Goal: Task Accomplishment & Management: Complete application form

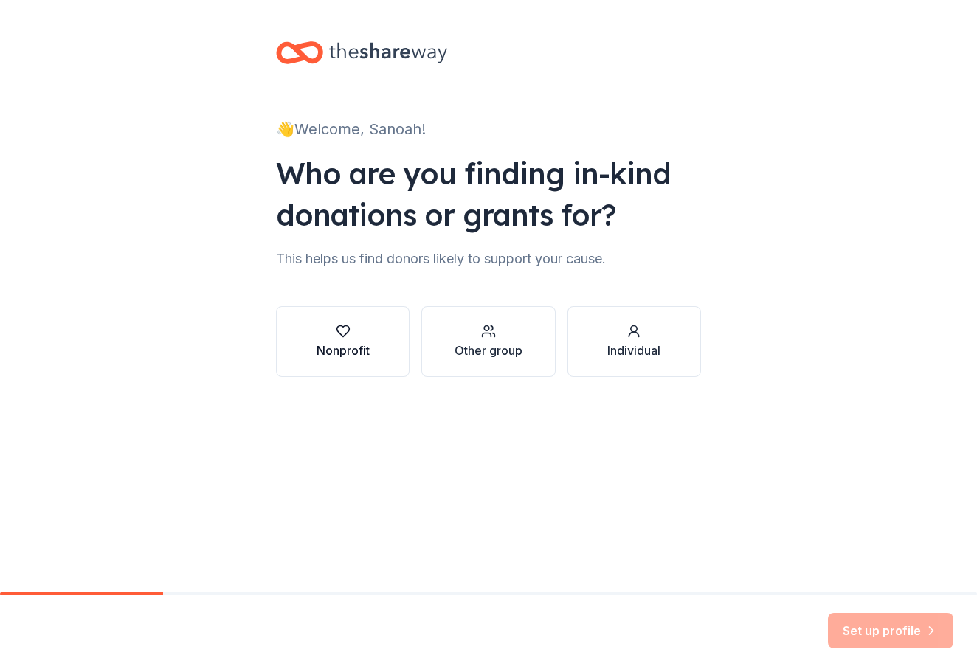
click at [356, 336] on div "button" at bounding box center [343, 331] width 53 height 15
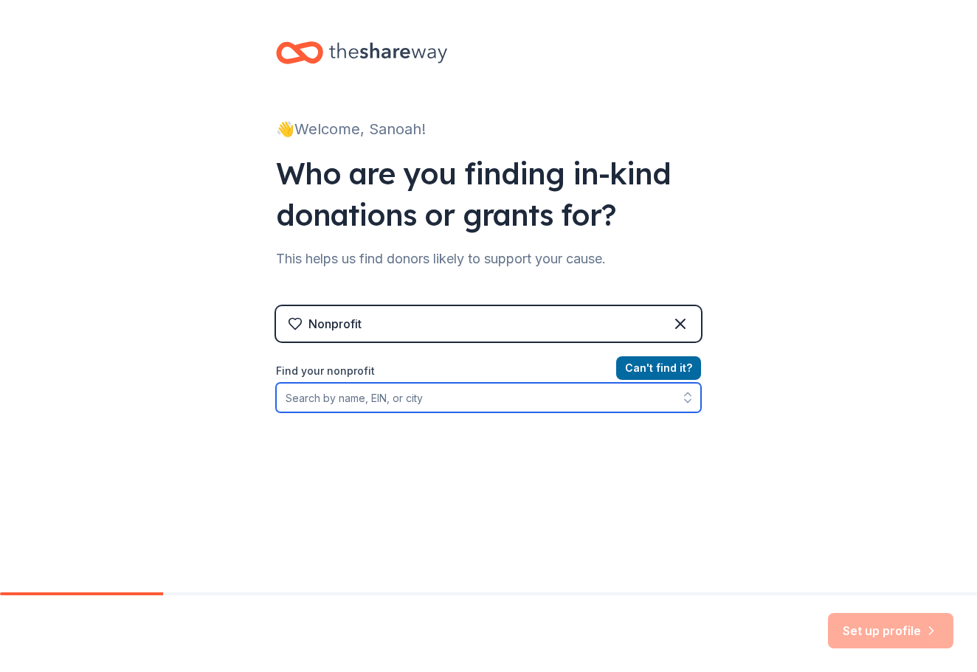
click at [457, 398] on input "Find your nonprofit" at bounding box center [488, 398] width 425 height 30
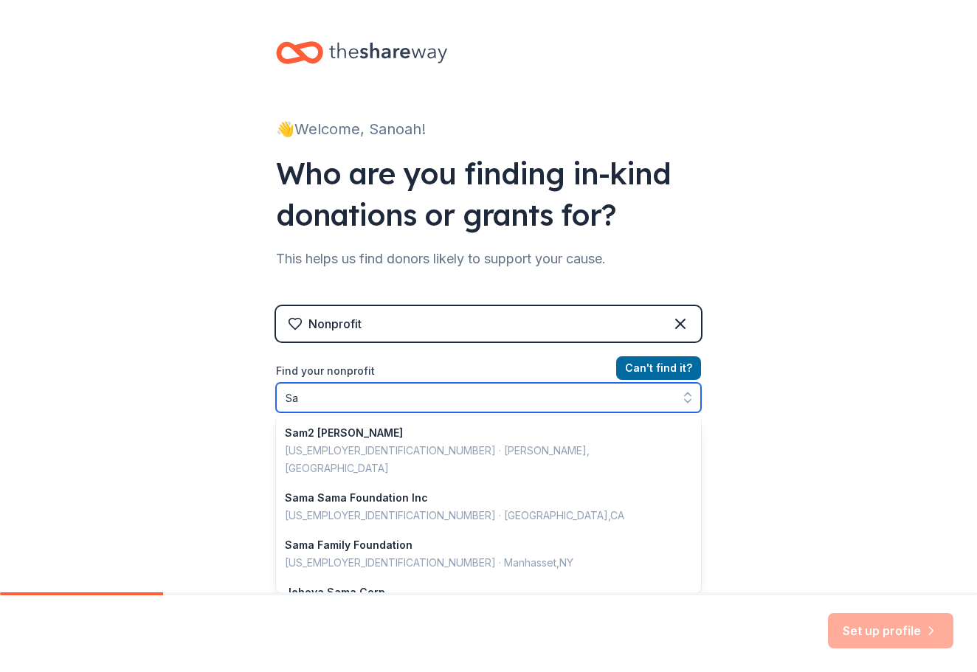
type input "S"
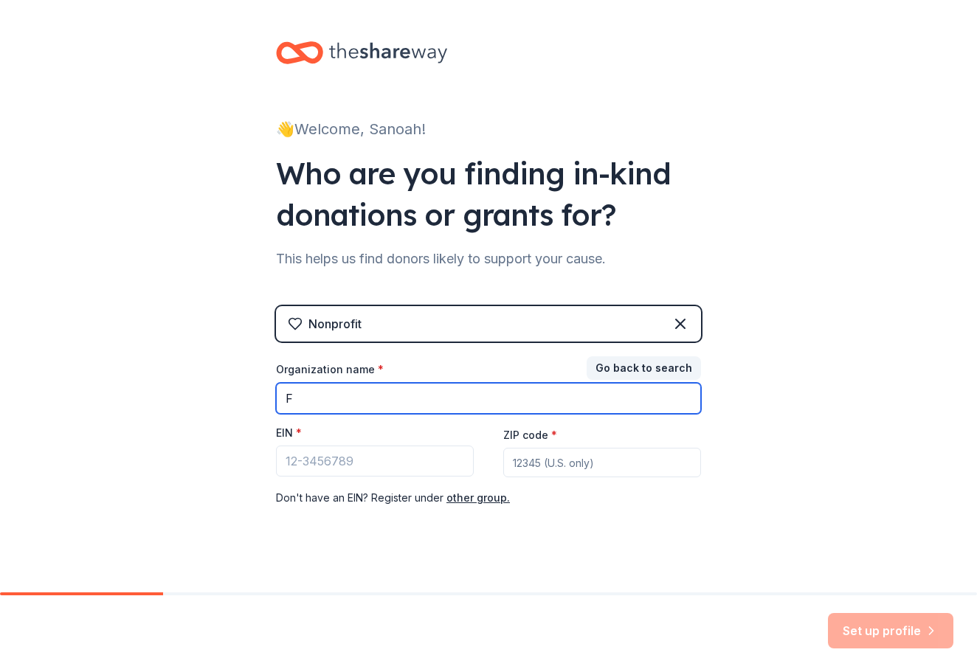
type input "F"
click at [452, 328] on div "Nonprofit" at bounding box center [488, 323] width 425 height 35
click at [684, 326] on icon at bounding box center [680, 324] width 18 height 18
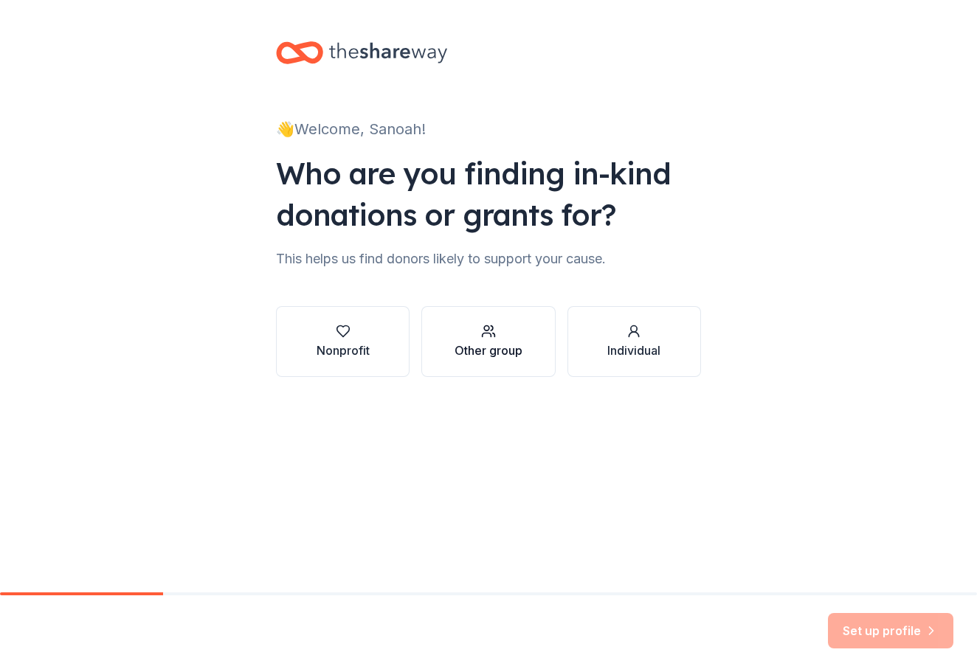
click at [497, 350] on div "Other group" at bounding box center [488, 351] width 68 height 18
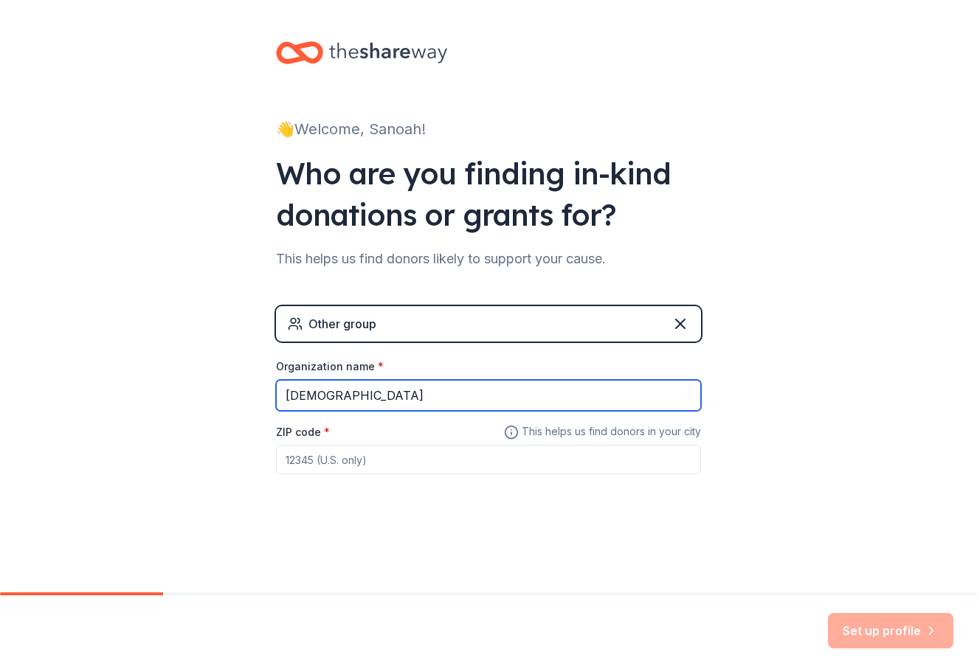
type input "[DEMOGRAPHIC_DATA]"
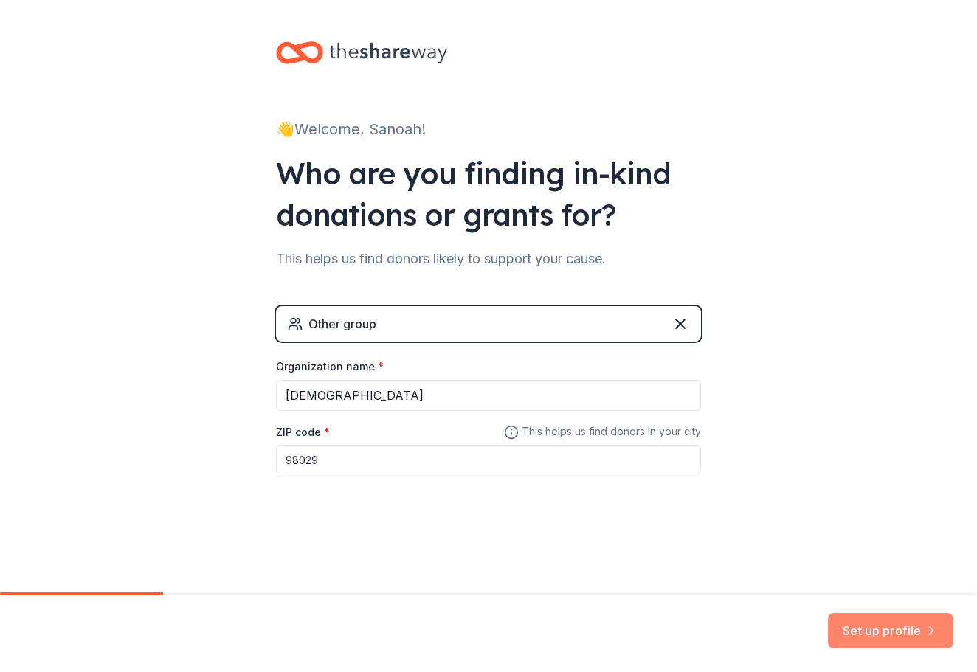
type input "98029"
click at [894, 637] on button "Set up profile" at bounding box center [890, 630] width 125 height 35
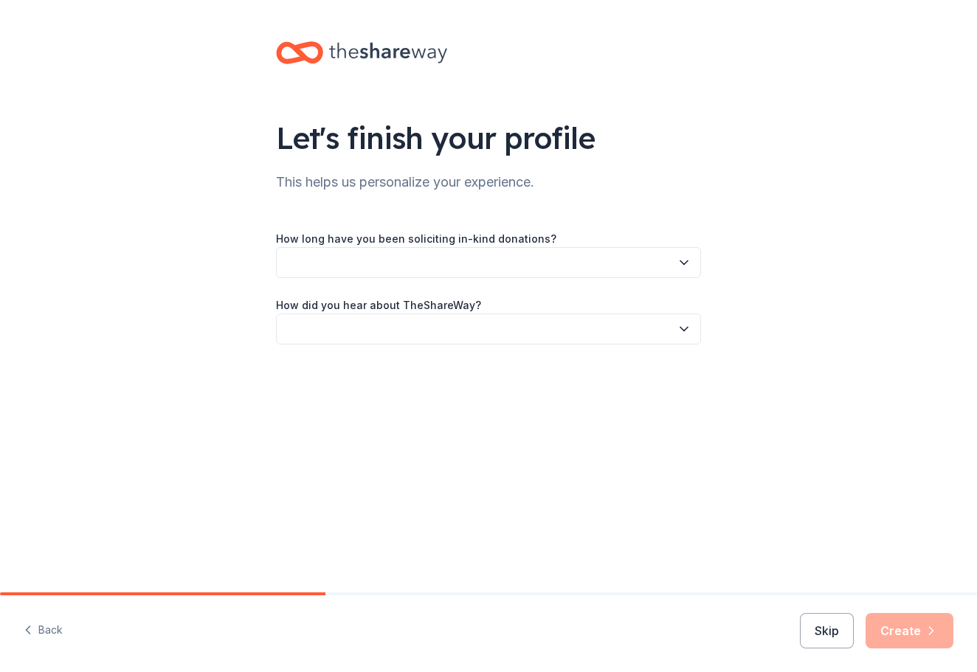
click at [479, 253] on button "button" at bounding box center [488, 262] width 425 height 31
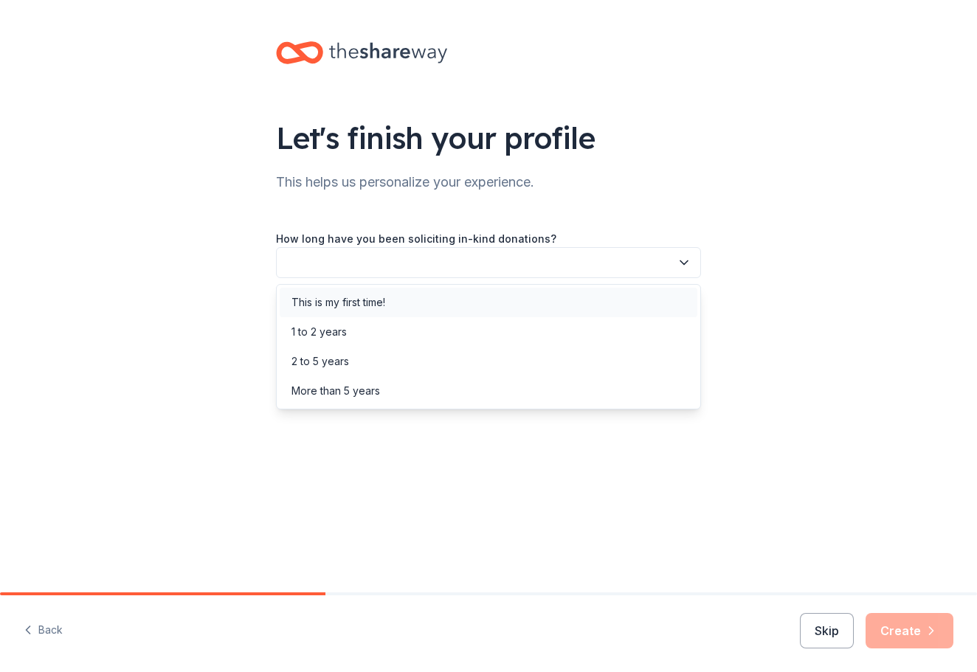
click at [447, 308] on div "This is my first time!" at bounding box center [489, 303] width 418 height 30
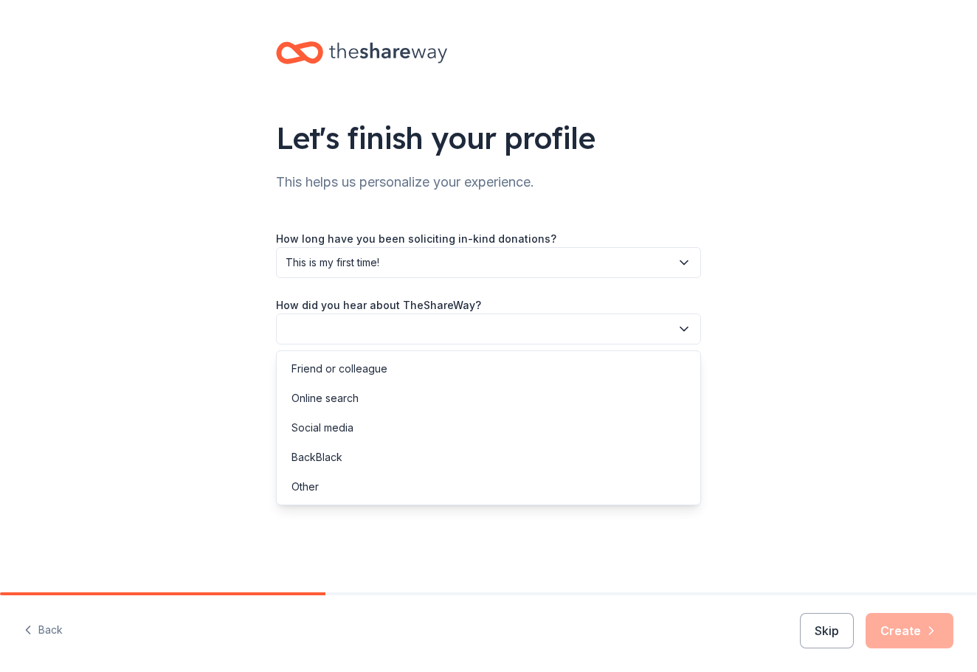
click at [415, 333] on button "button" at bounding box center [488, 329] width 425 height 31
click at [384, 432] on div "Social media" at bounding box center [489, 428] width 418 height 30
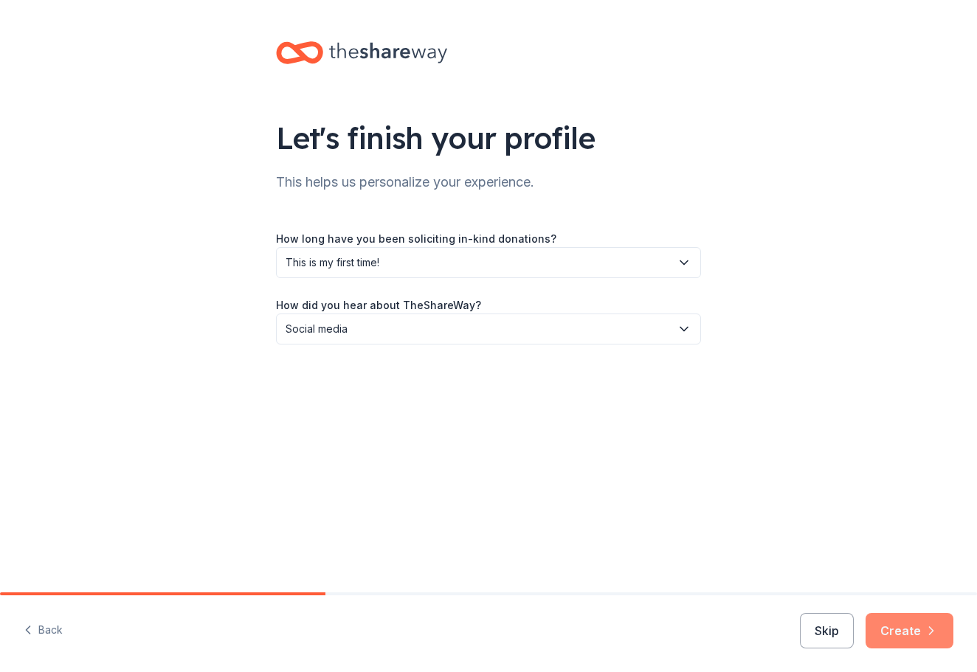
click at [914, 629] on button "Create" at bounding box center [909, 630] width 88 height 35
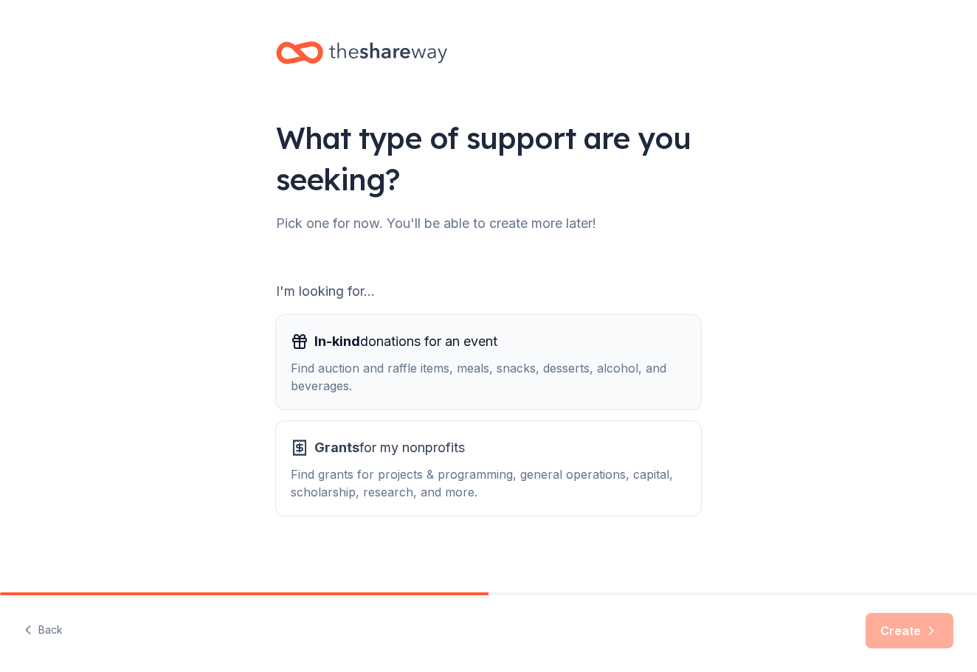
click at [467, 342] on span "In-kind donations for an event" at bounding box center [405, 342] width 183 height 24
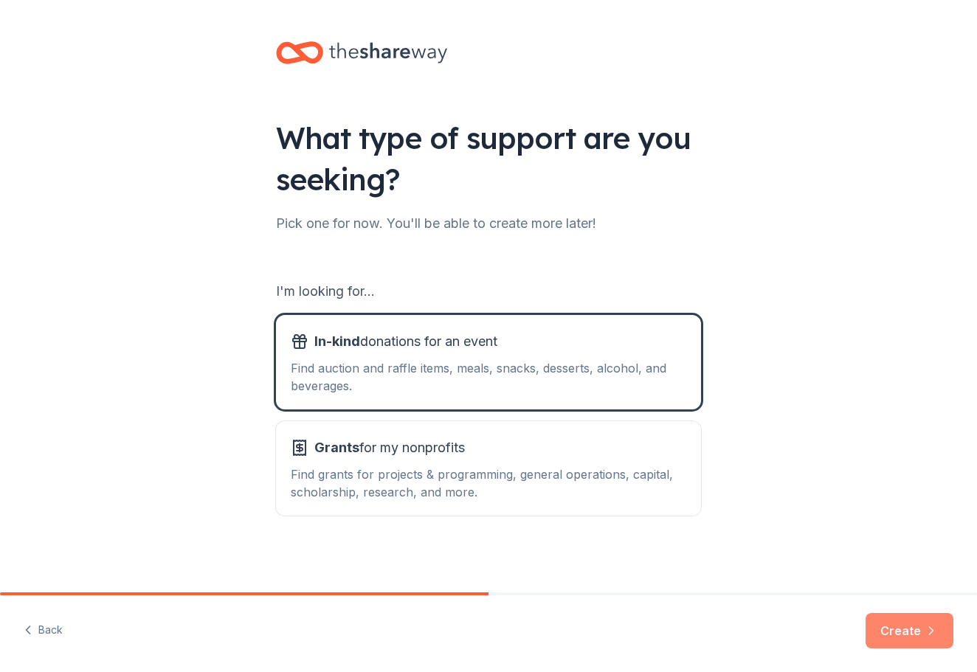
click at [891, 637] on button "Create" at bounding box center [909, 630] width 88 height 35
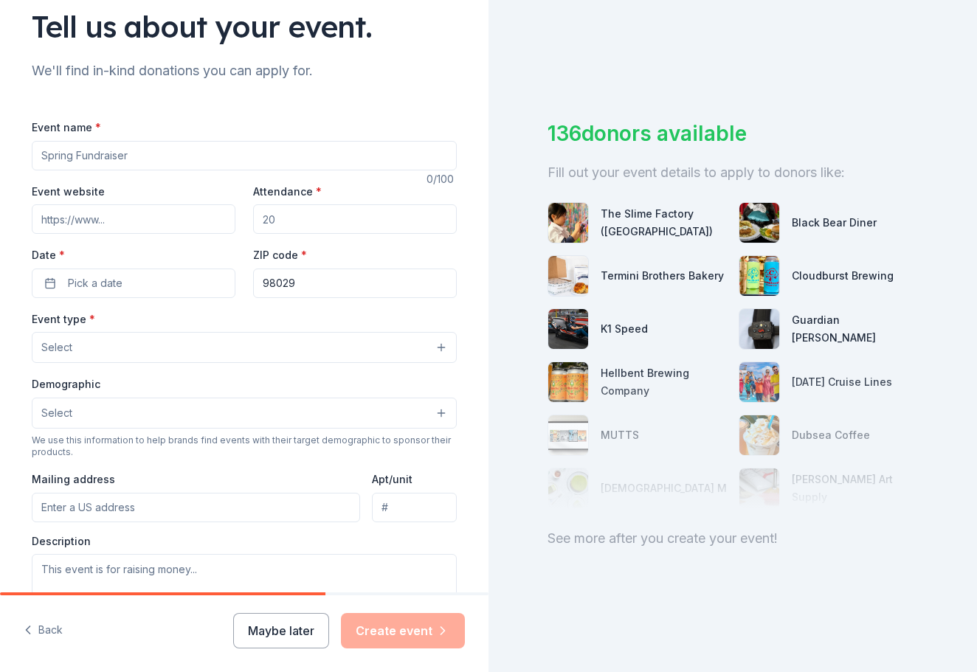
scroll to position [83, 0]
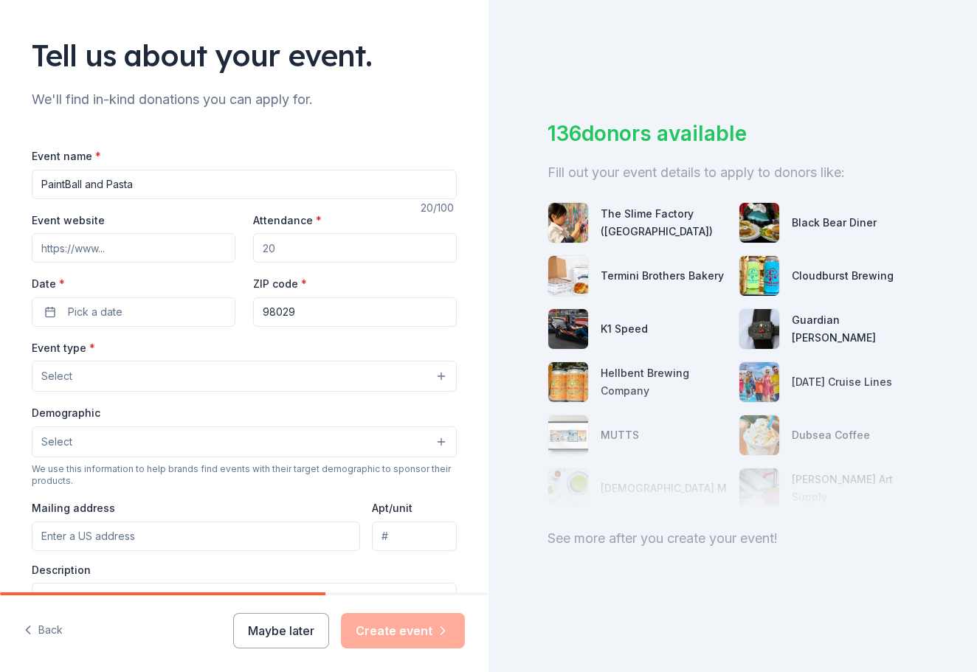
type input "PaintBall and Pasta"
click at [140, 238] on input "Event website" at bounding box center [134, 248] width 204 height 30
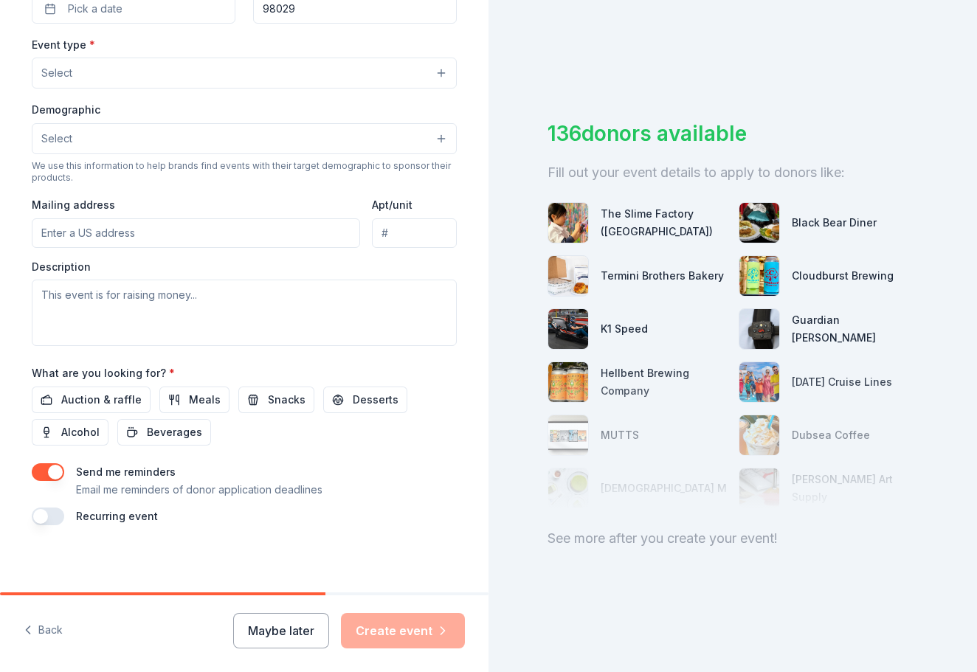
scroll to position [0, 0]
click at [114, 398] on span "Auction & raffle" at bounding box center [101, 400] width 80 height 18
click at [647, 557] on div "128 donors available Fill out your event details to apply to donors like: The S…" at bounding box center [732, 336] width 488 height 672
click at [644, 429] on div at bounding box center [732, 436] width 370 height 148
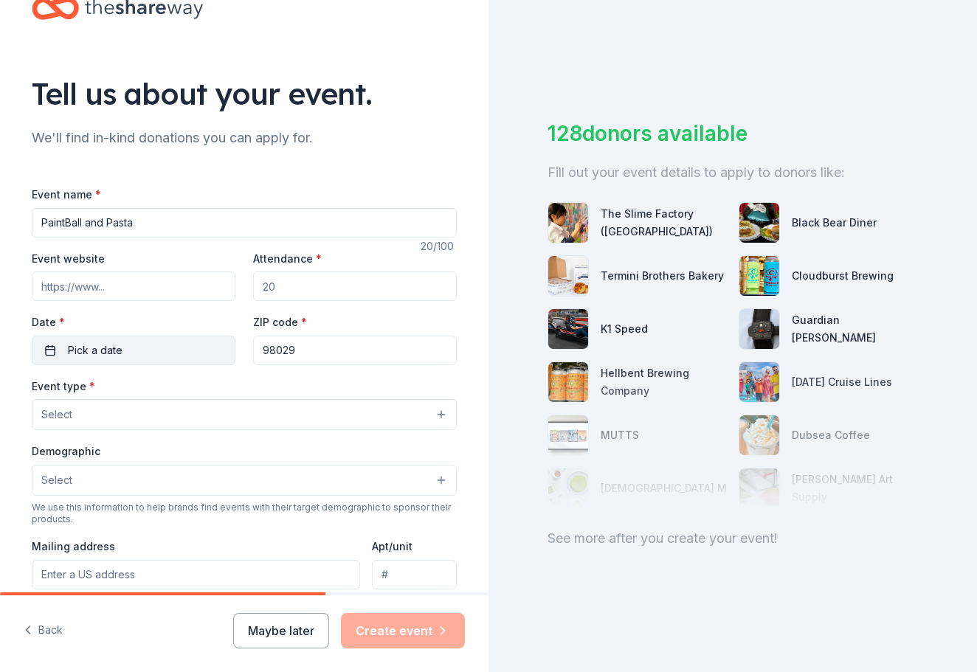
scroll to position [32, 0]
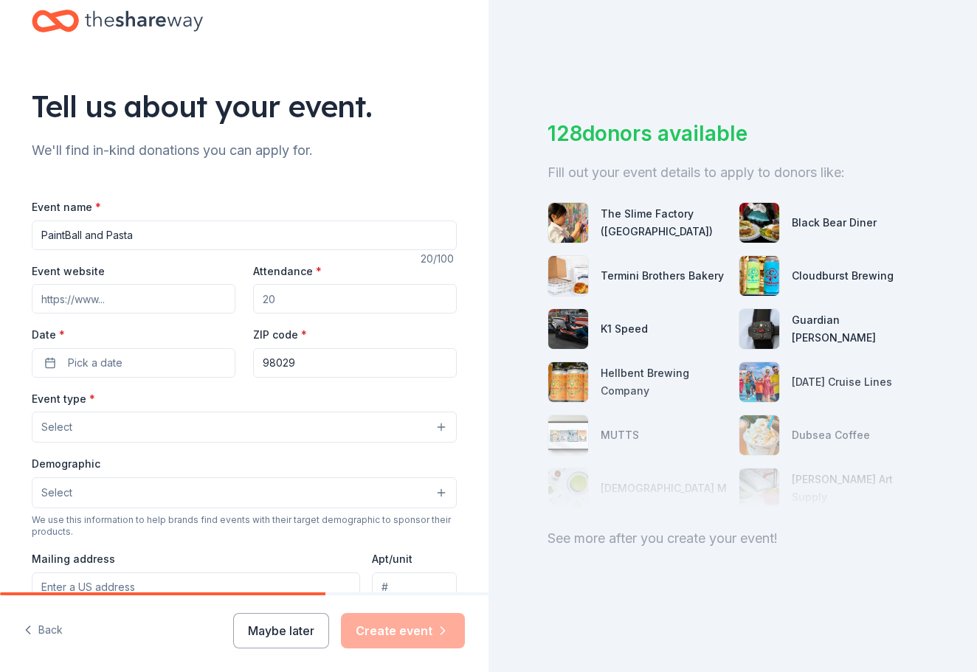
click at [79, 426] on button "Select" at bounding box center [244, 427] width 425 height 31
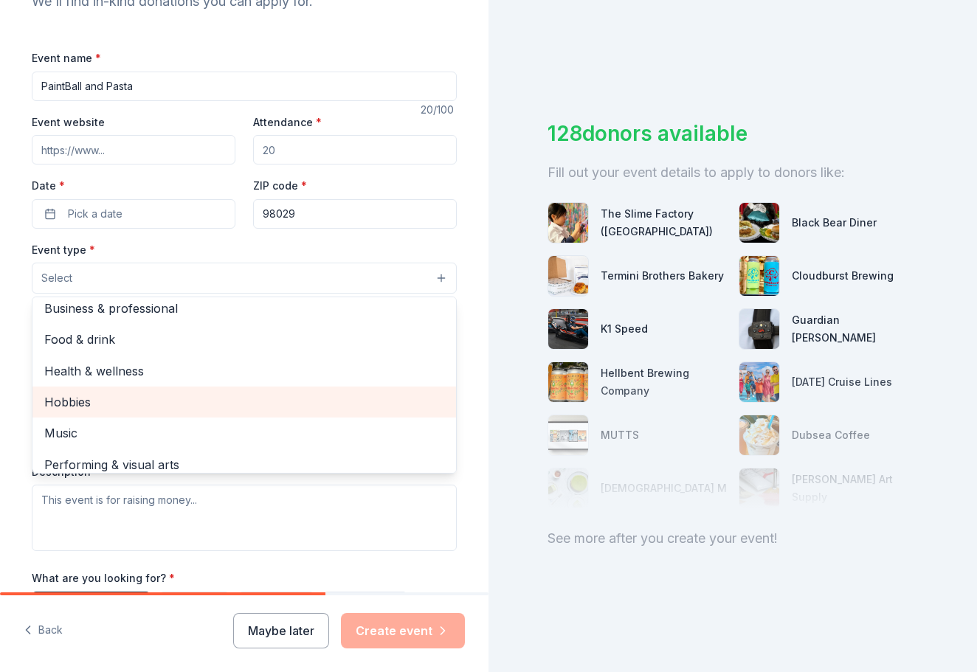
scroll to position [42, 0]
click at [142, 385] on div "Hobbies" at bounding box center [243, 399] width 423 height 31
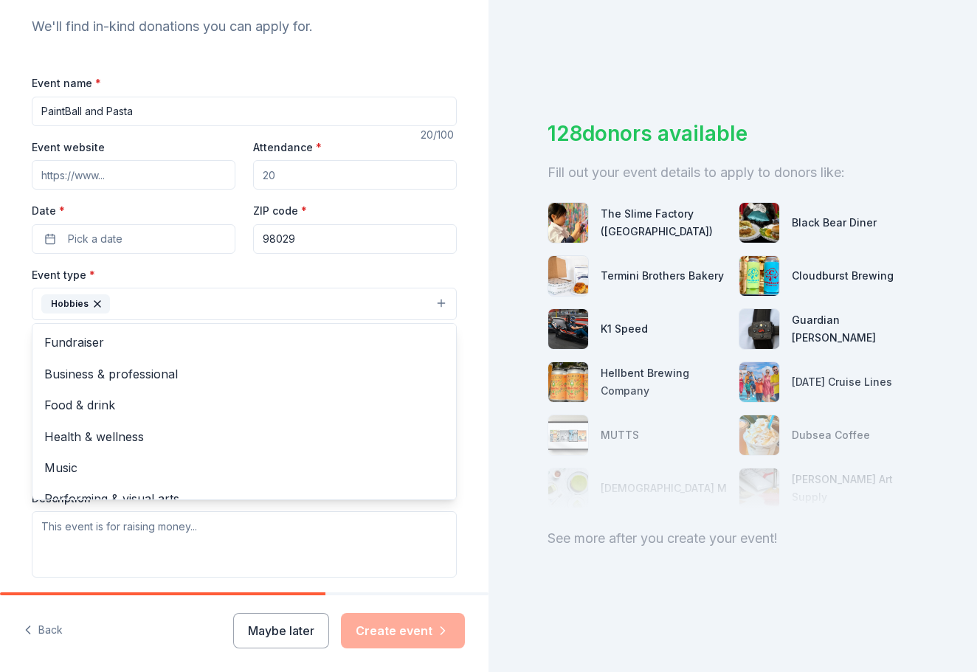
scroll to position [139, 0]
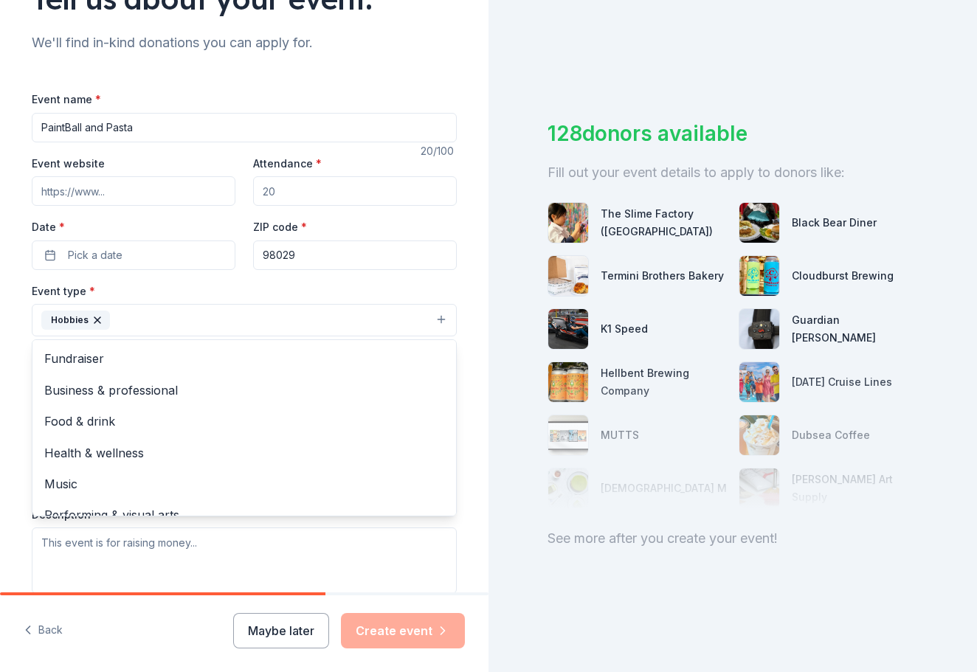
click at [288, 189] on div "Event name * PaintBall and Pasta 20 /100 Event website Attendance * Date * Pick…" at bounding box center [244, 431] width 425 height 683
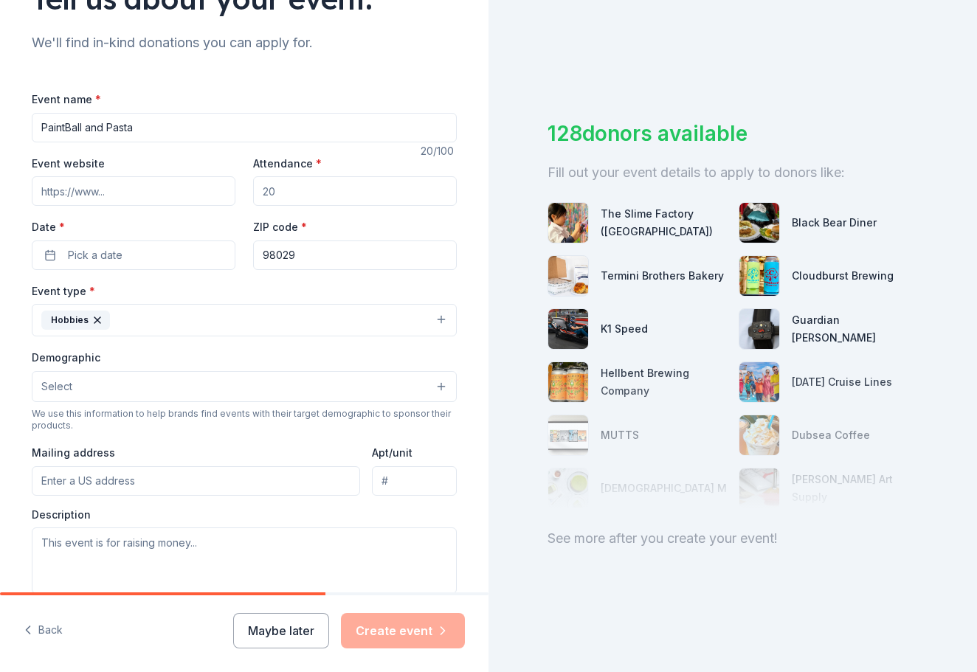
click at [141, 189] on input "Event website" at bounding box center [134, 191] width 204 height 30
type input "F"
paste input "[URL][DOMAIN_NAME]"
type input "[URL][DOMAIN_NAME]"
click at [120, 252] on span "Pick a date" at bounding box center [95, 255] width 55 height 18
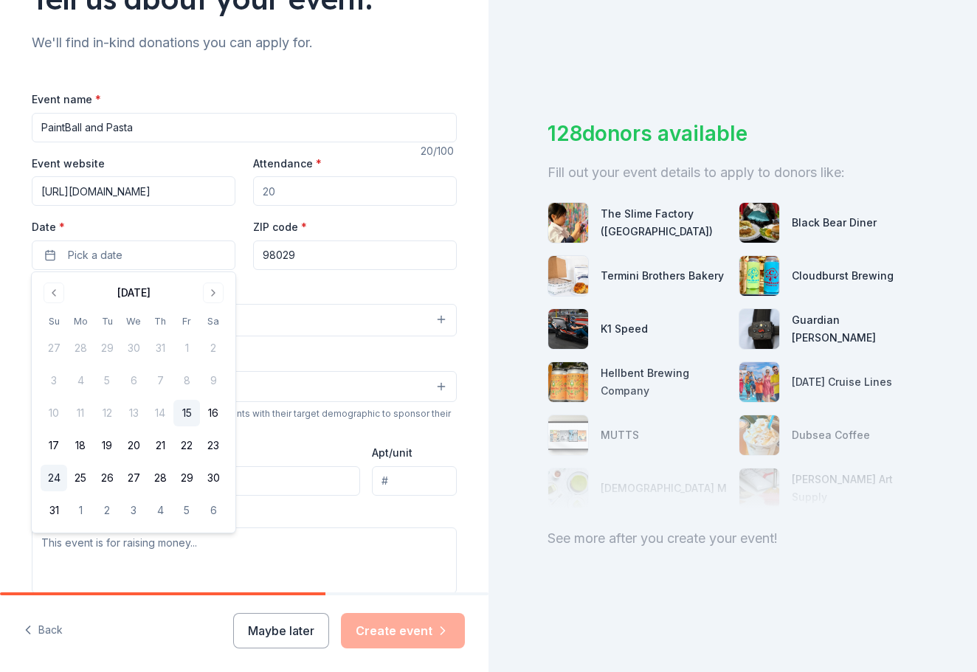
click at [51, 475] on button "24" at bounding box center [54, 478] width 27 height 27
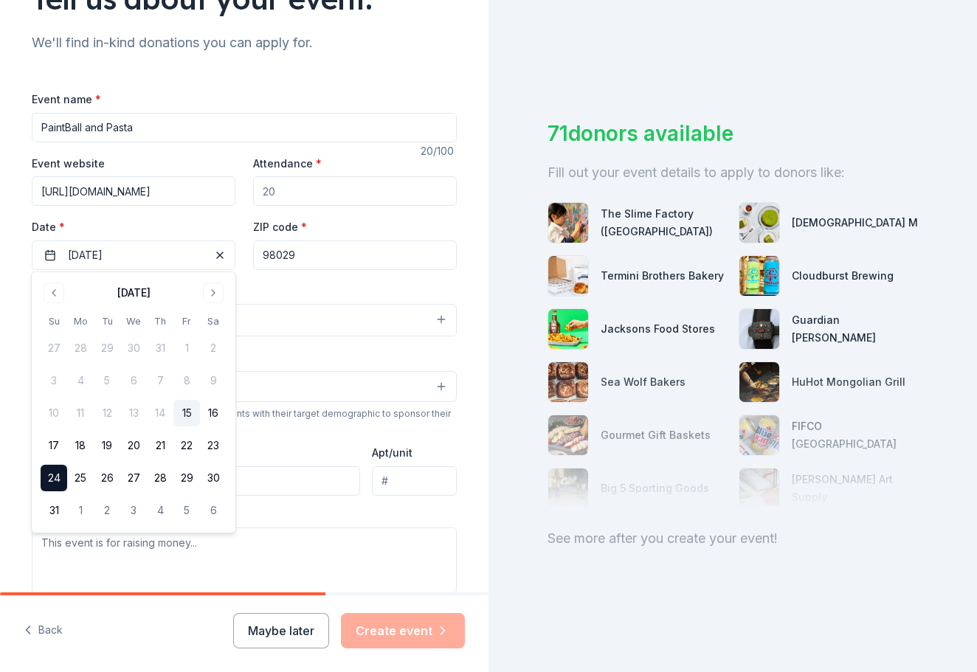
click at [297, 285] on div "Event type * Hobbies" at bounding box center [244, 309] width 425 height 55
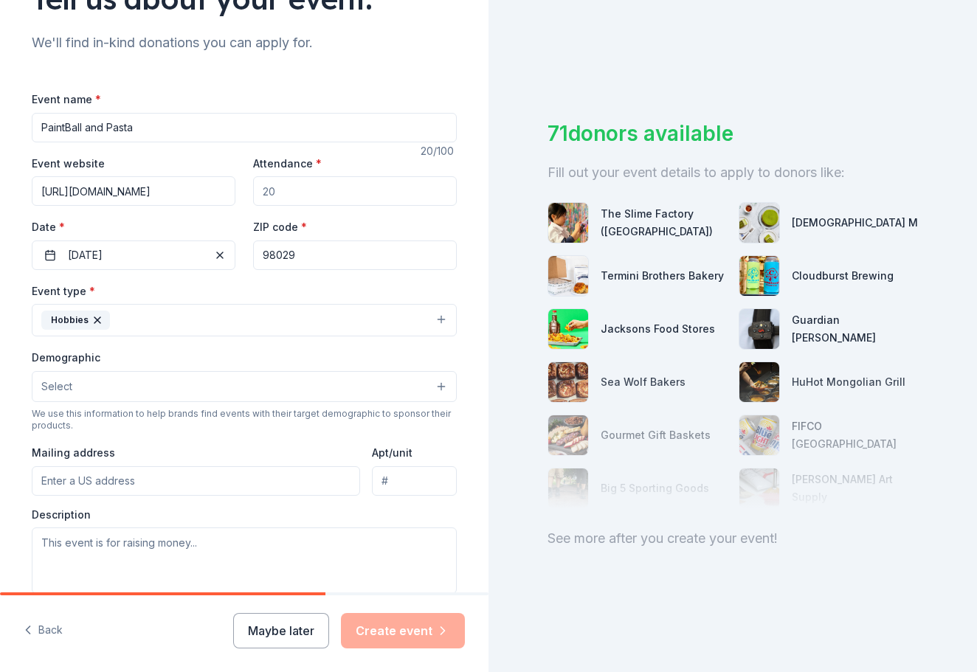
click at [131, 381] on button "Select" at bounding box center [244, 386] width 425 height 31
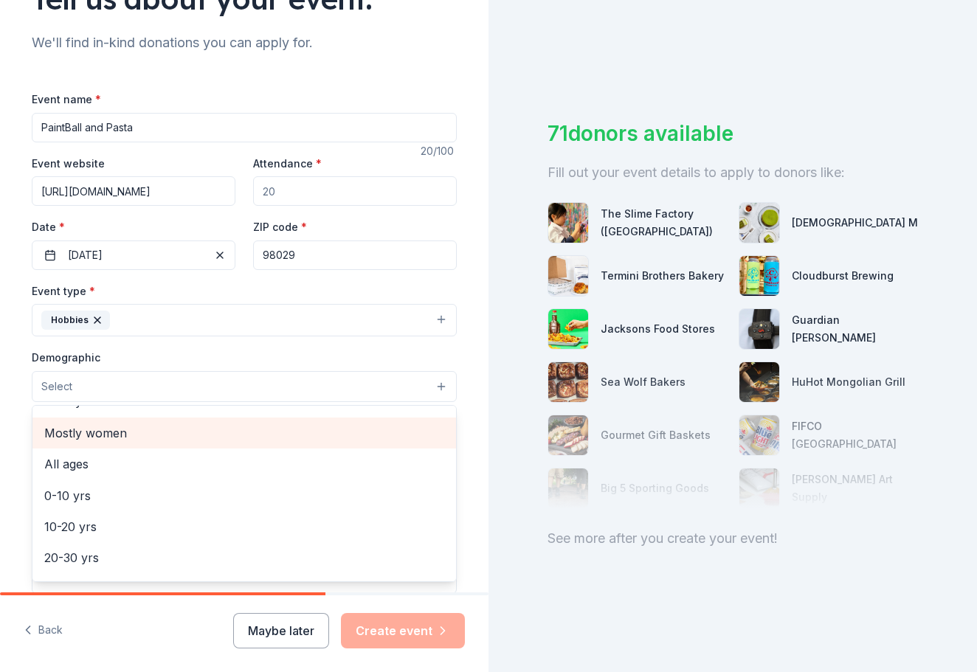
scroll to position [55, 0]
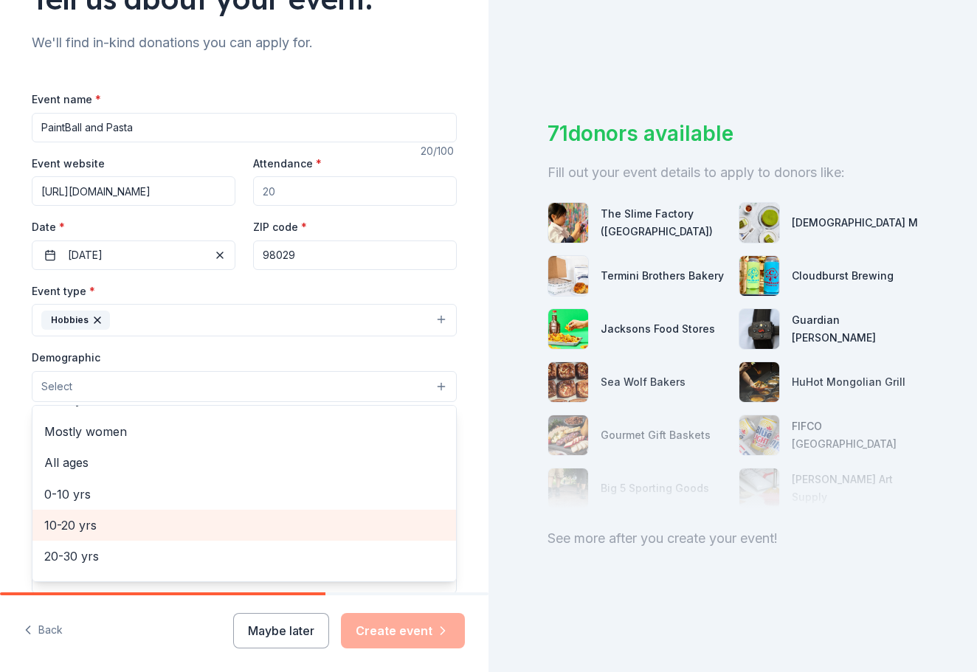
click at [114, 523] on span "10-20 yrs" at bounding box center [244, 525] width 400 height 19
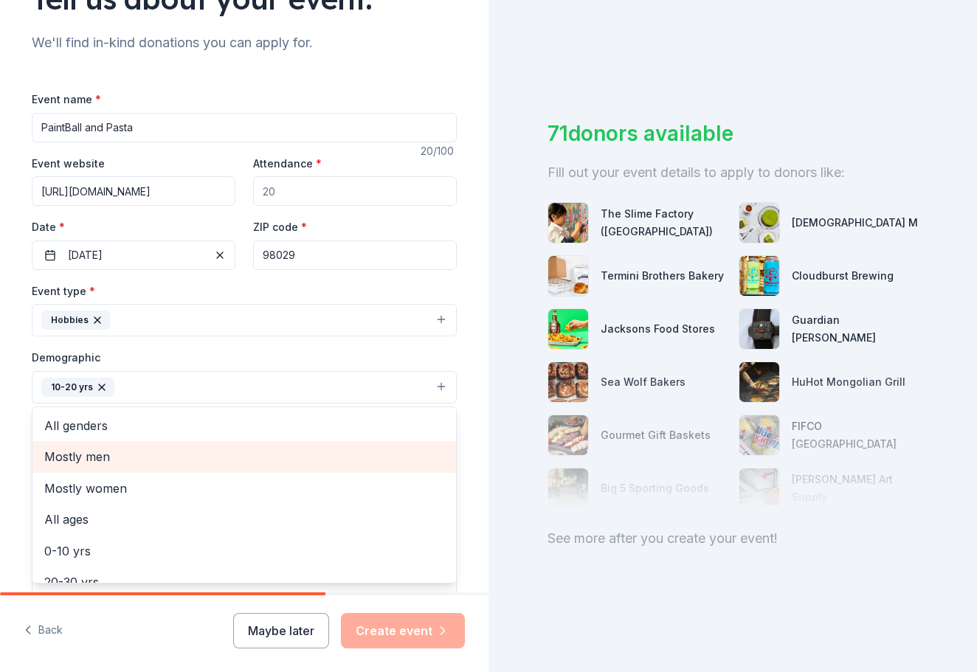
scroll to position [0, 0]
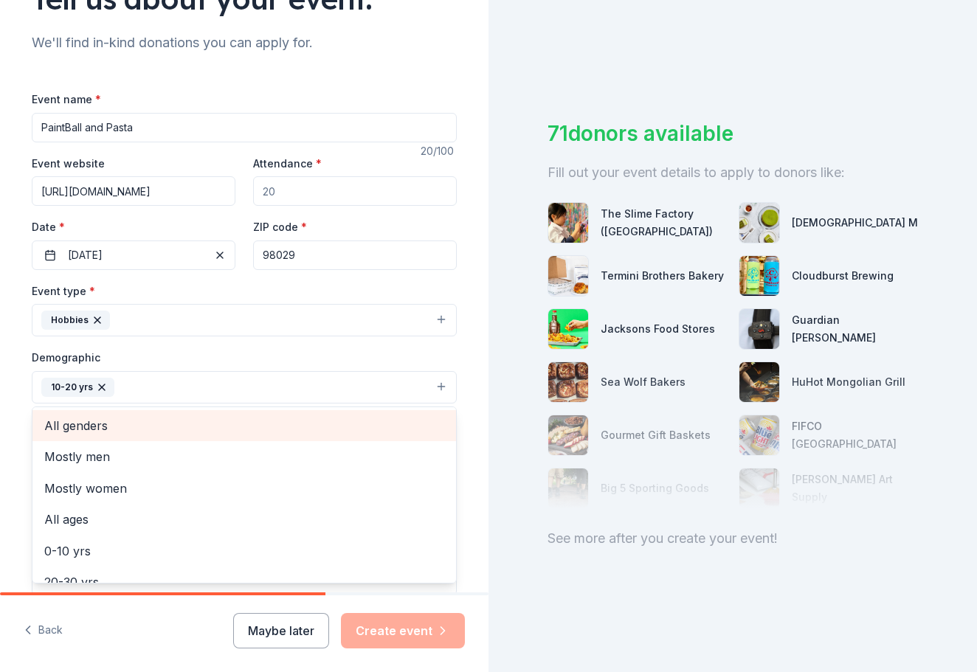
click at [114, 423] on span "All genders" at bounding box center [244, 425] width 400 height 19
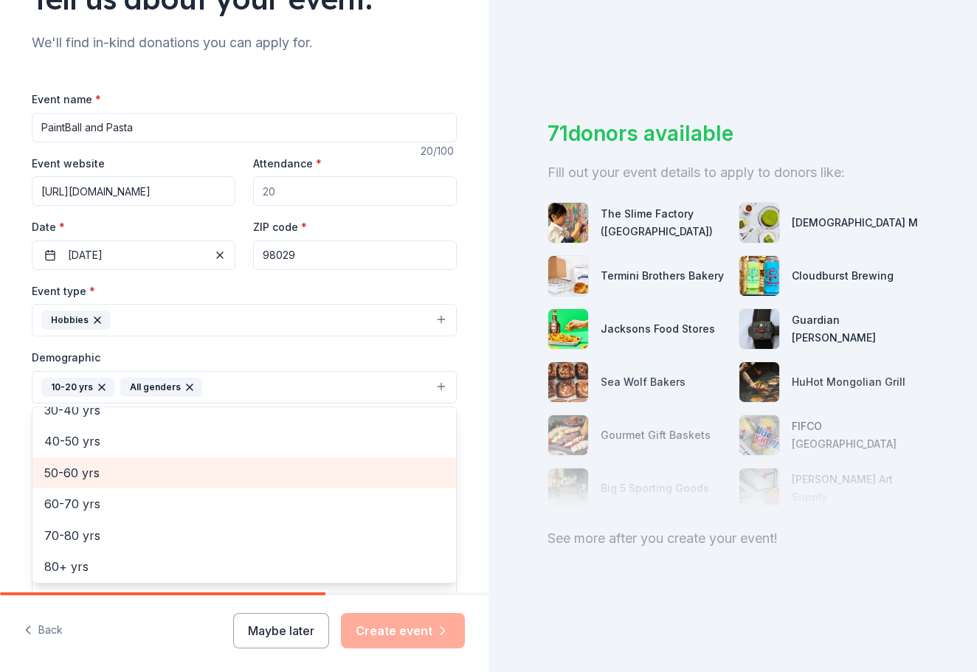
scroll to position [171, 0]
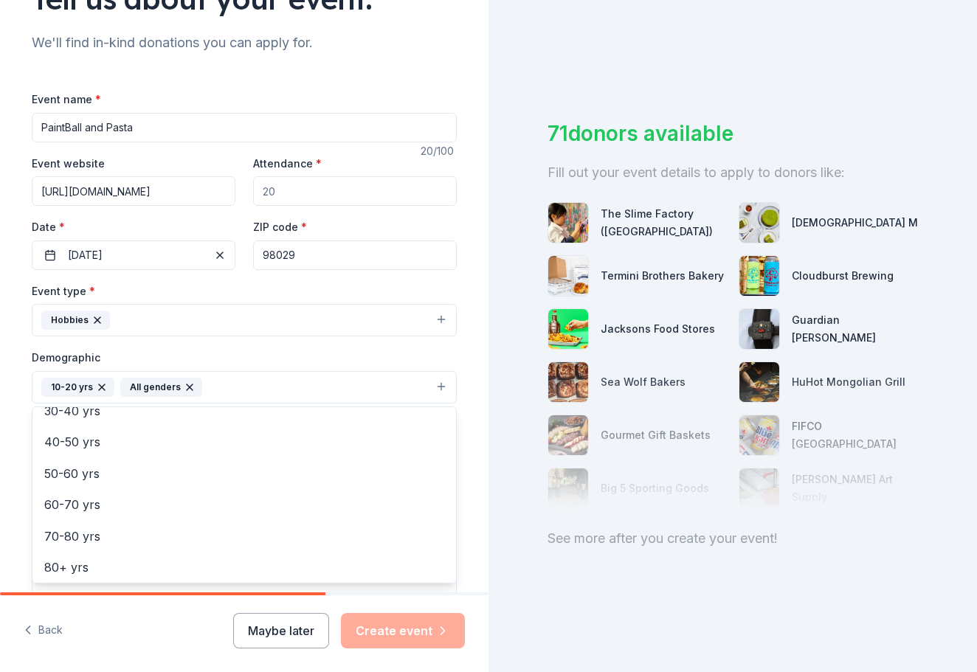
click at [467, 473] on div "Tell us about your event. We'll find in-kind donations you can apply for. Event…" at bounding box center [244, 353] width 472 height 985
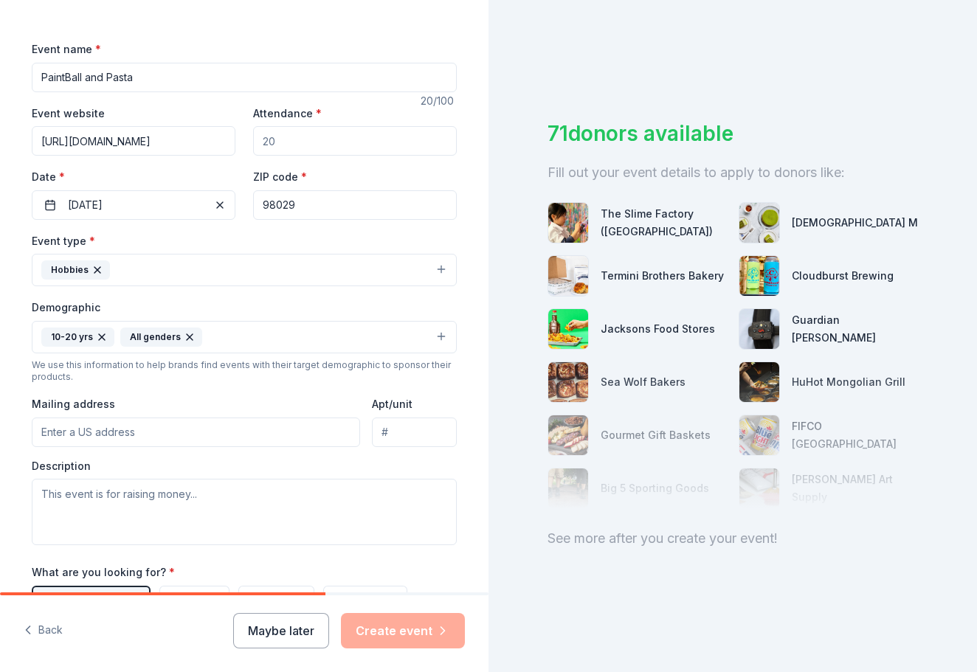
scroll to position [241, 0]
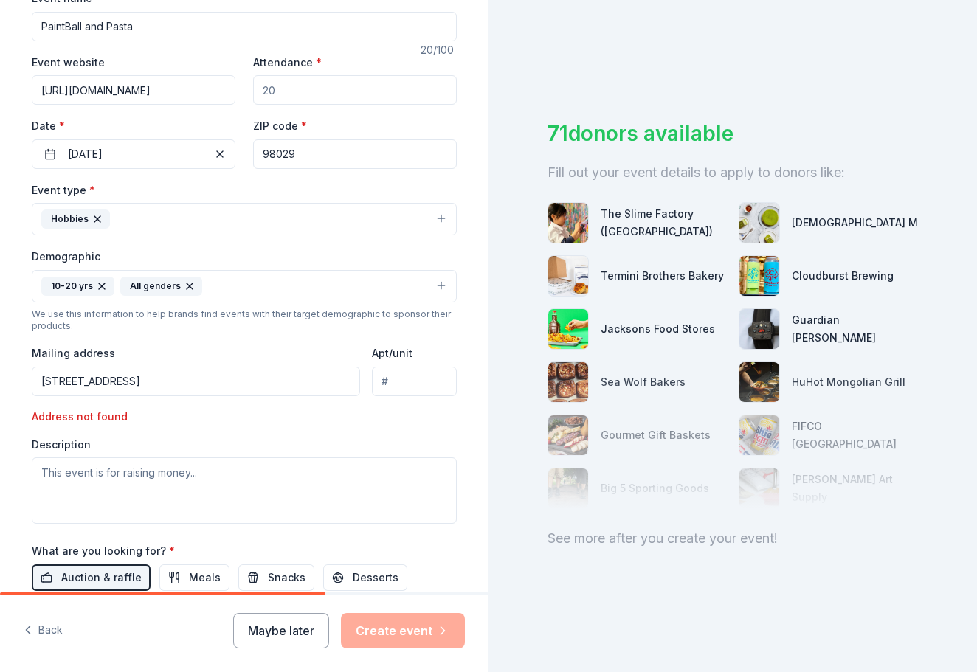
type input "[STREET_ADDRESS]"
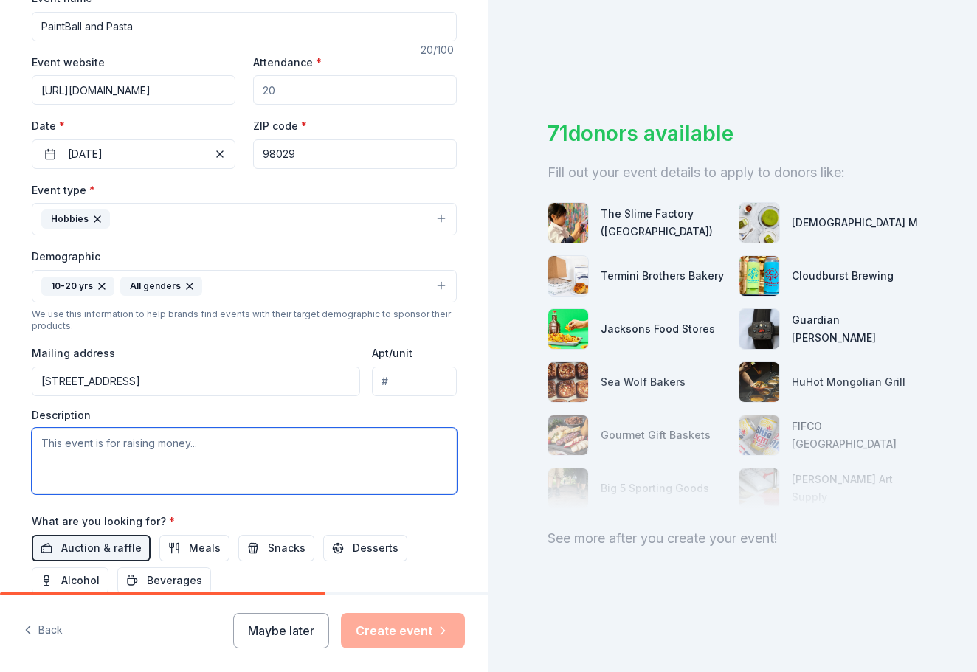
click at [109, 476] on textarea at bounding box center [244, 461] width 425 height 66
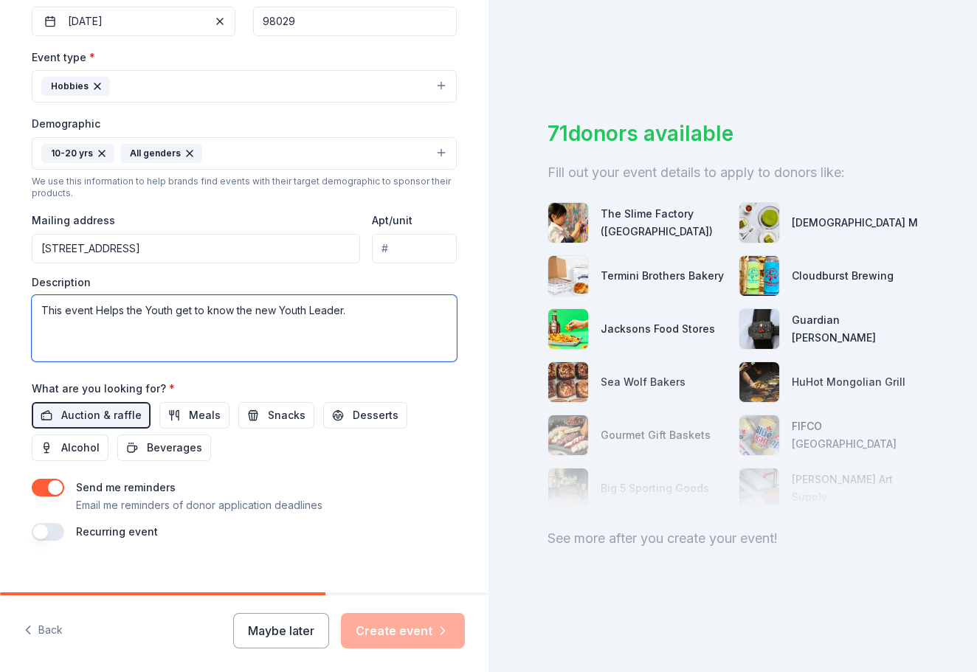
scroll to position [377, 0]
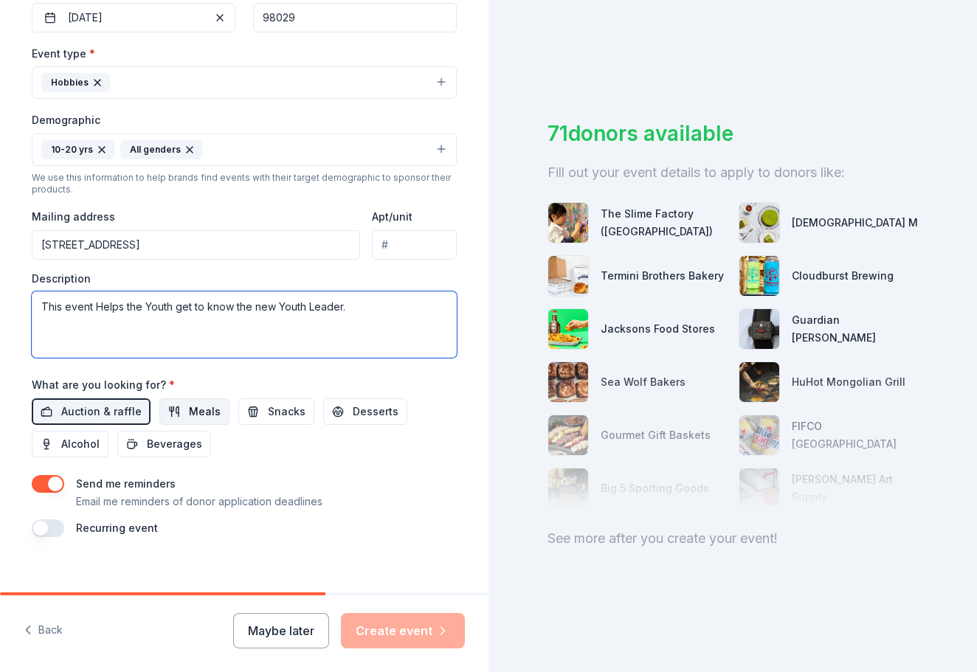
type textarea "This event Helps the Youth get to know the new Youth Leader."
click at [196, 409] on span "Meals" at bounding box center [205, 412] width 32 height 18
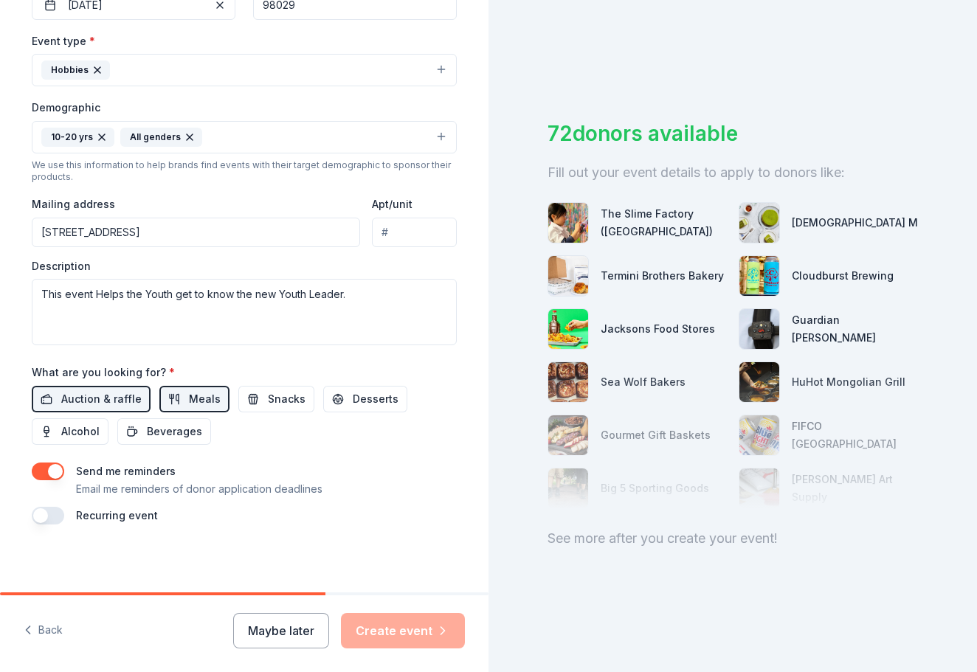
scroll to position [389, 0]
click at [74, 519] on div "Recurring event" at bounding box center [244, 517] width 425 height 18
click at [58, 468] on button "button" at bounding box center [48, 472] width 32 height 18
click at [54, 465] on button "button" at bounding box center [48, 472] width 32 height 18
click at [60, 516] on button "button" at bounding box center [48, 517] width 32 height 18
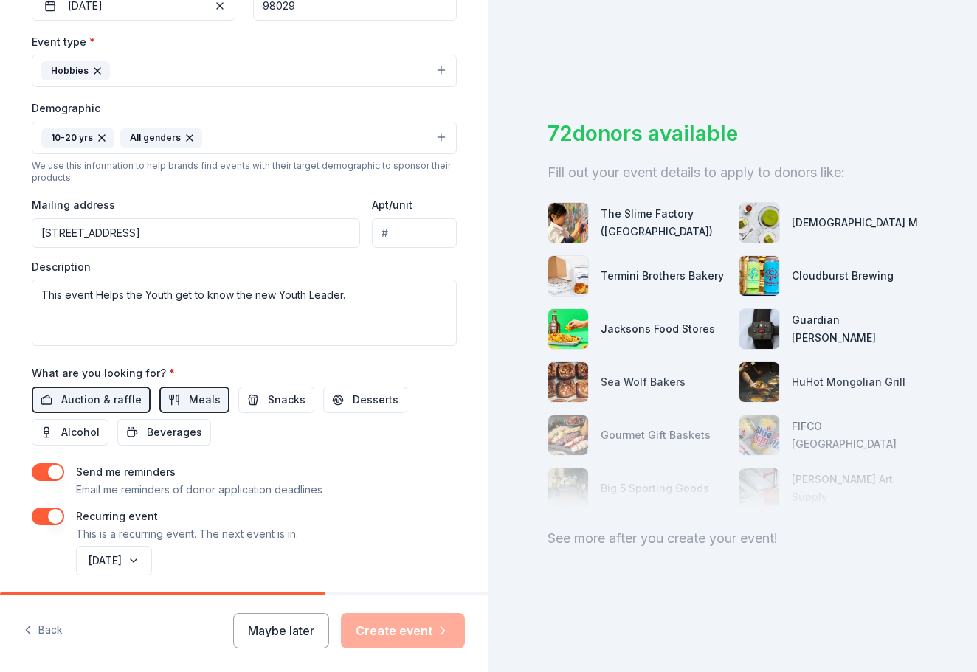
click at [44, 511] on button "button" at bounding box center [48, 517] width 32 height 18
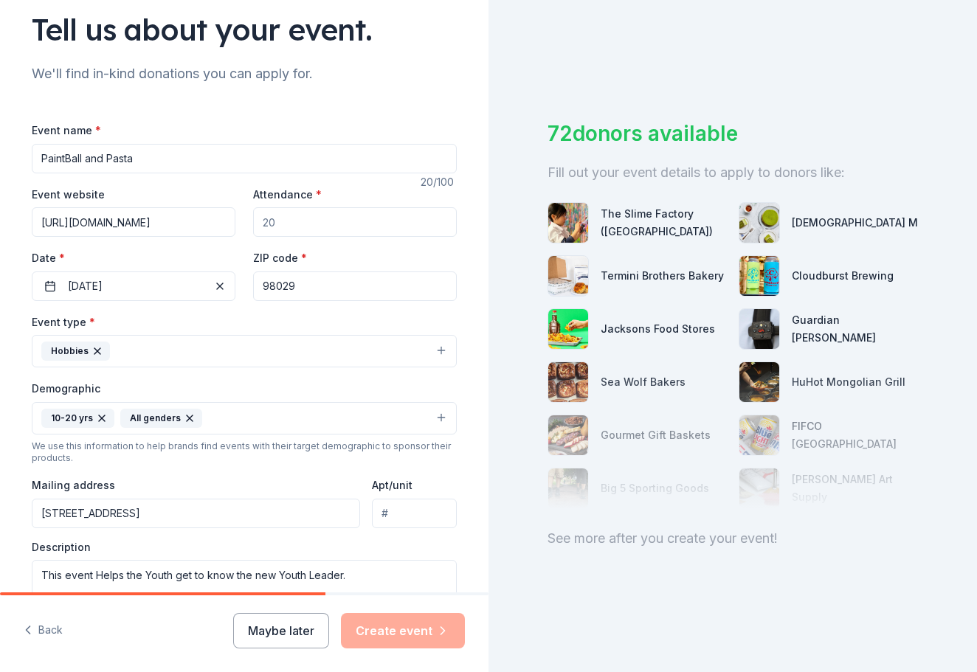
scroll to position [104, 0]
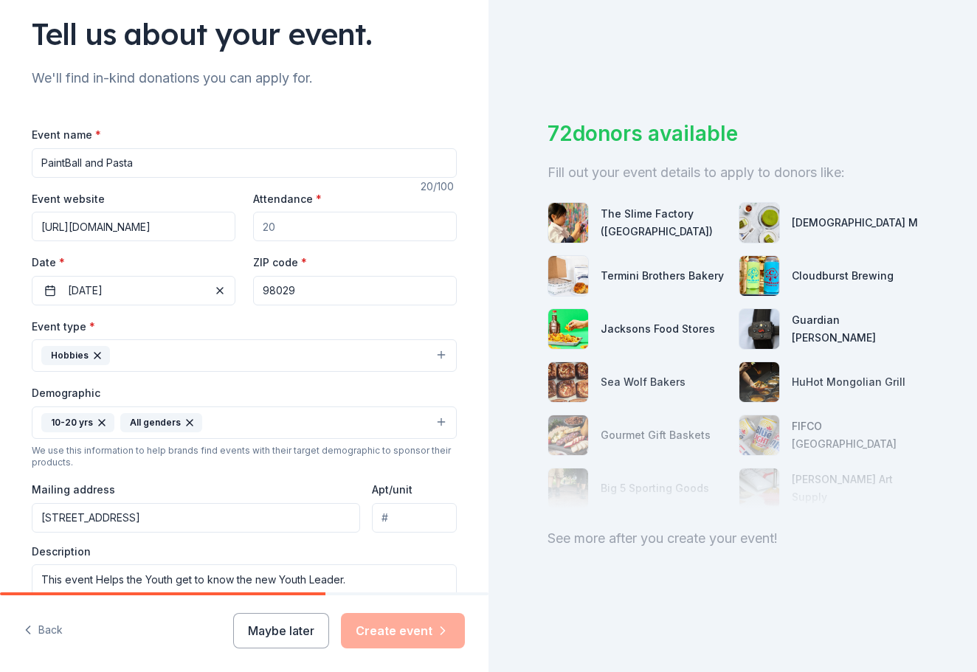
click at [304, 224] on input "Attendance *" at bounding box center [355, 227] width 204 height 30
type input "30"
click at [407, 634] on button "Create event" at bounding box center [403, 630] width 124 height 35
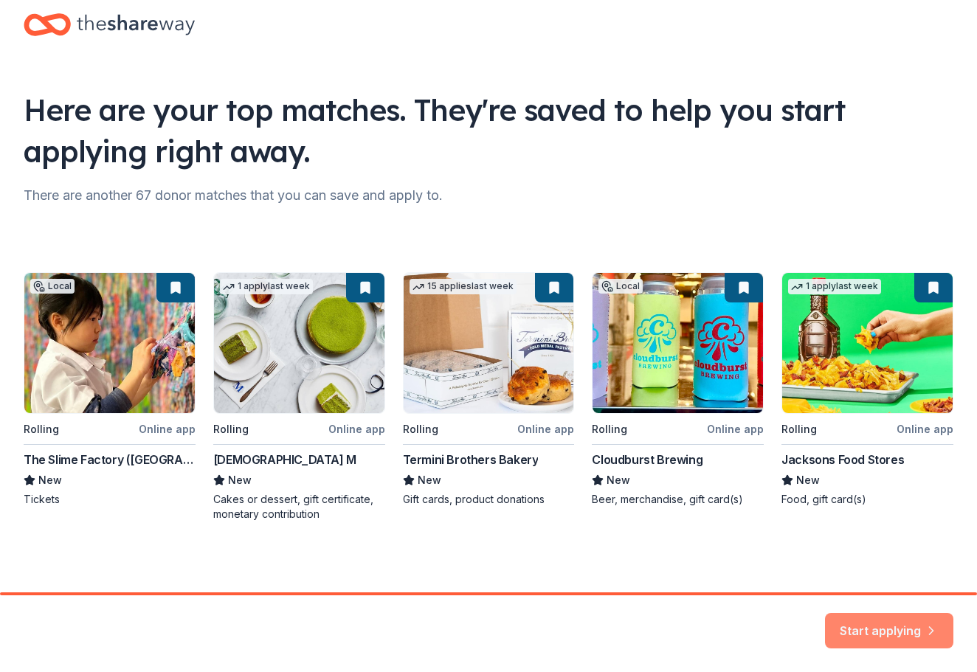
click at [845, 625] on button "Start applying" at bounding box center [889, 621] width 128 height 35
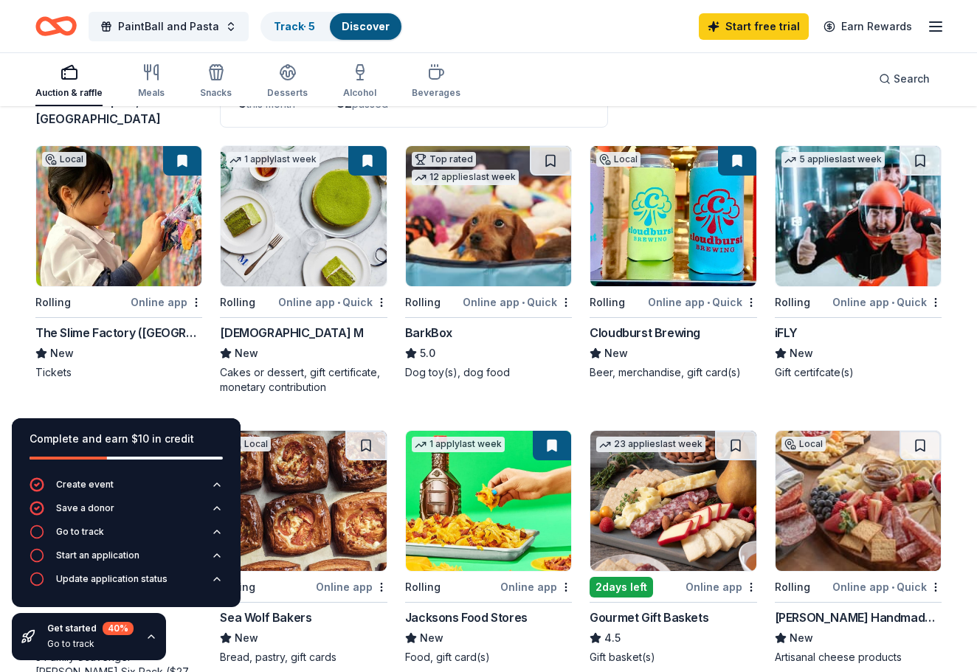
scroll to position [123, 0]
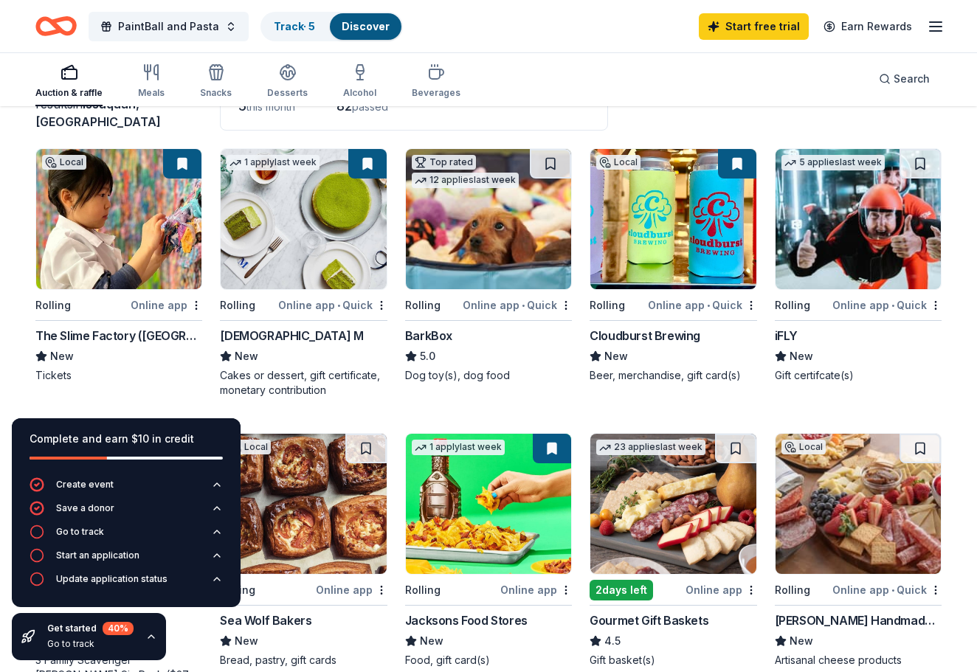
click at [841, 232] on img at bounding box center [857, 219] width 165 height 140
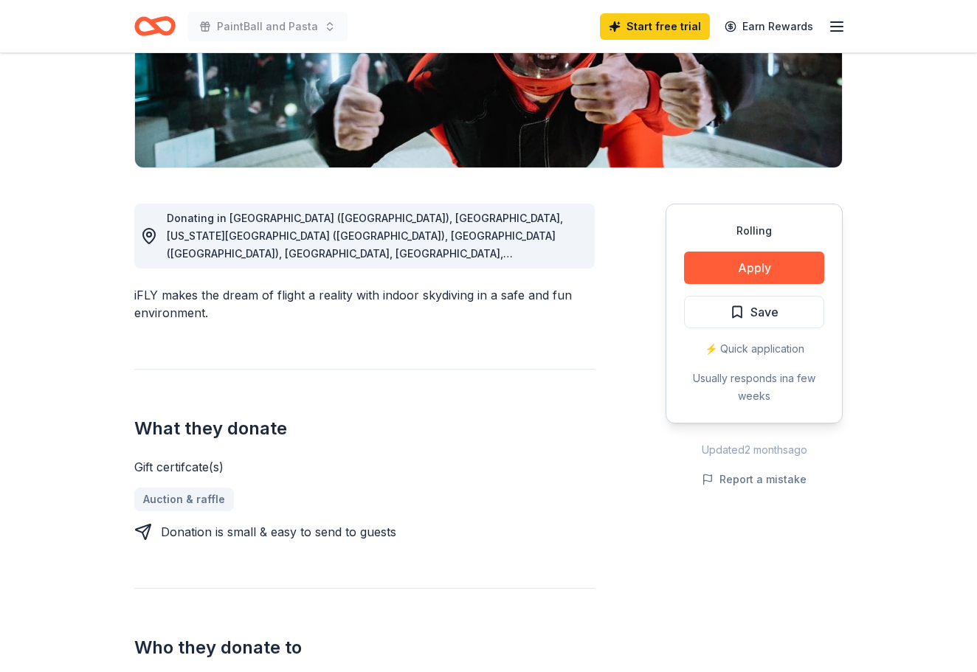
scroll to position [313, 0]
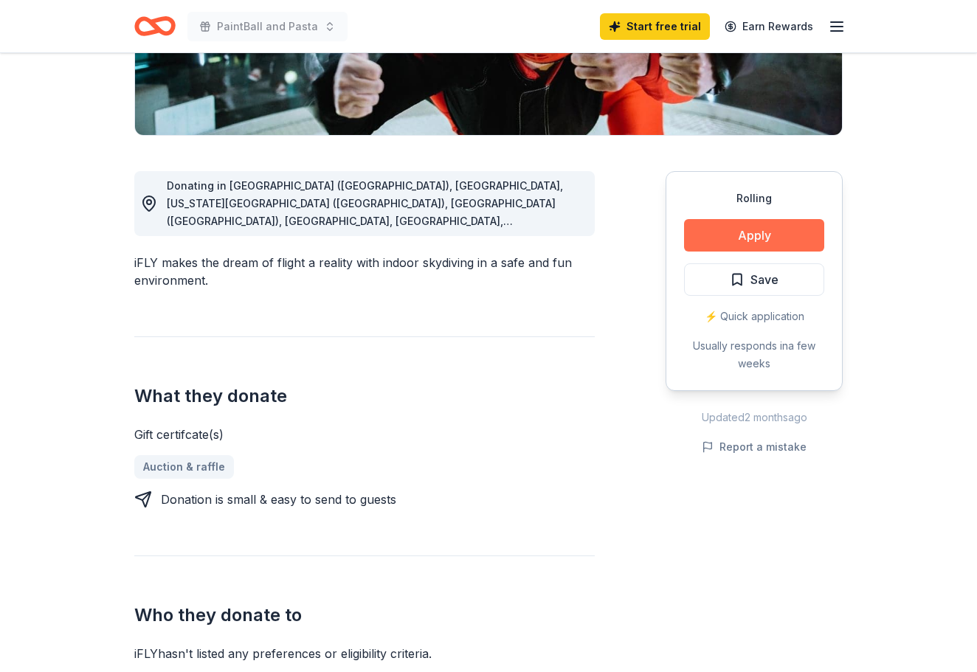
click at [739, 243] on button "Apply" at bounding box center [754, 235] width 140 height 32
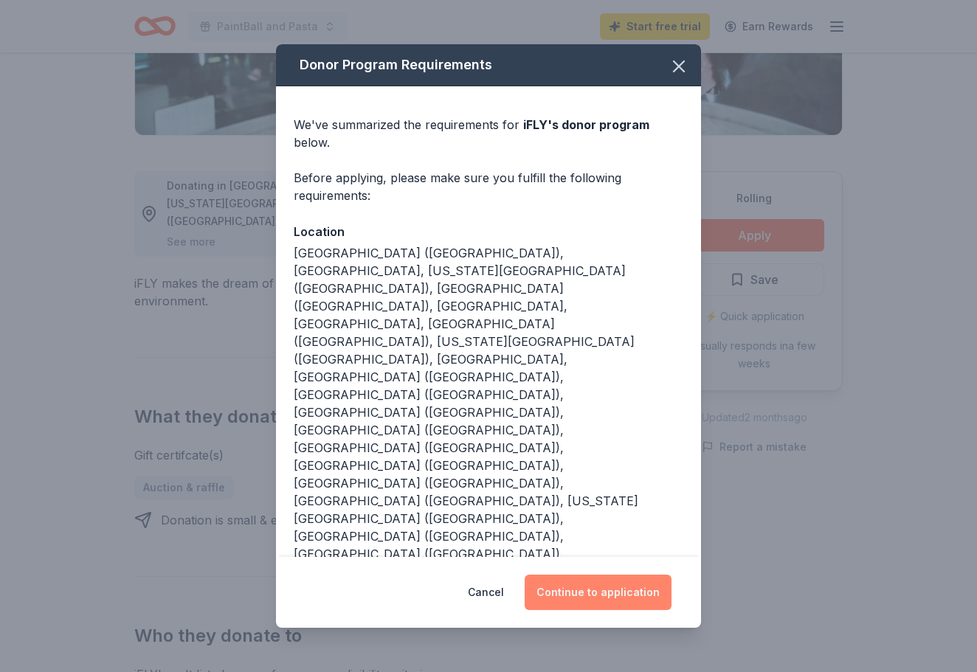
click at [575, 575] on button "Continue to application" at bounding box center [598, 592] width 147 height 35
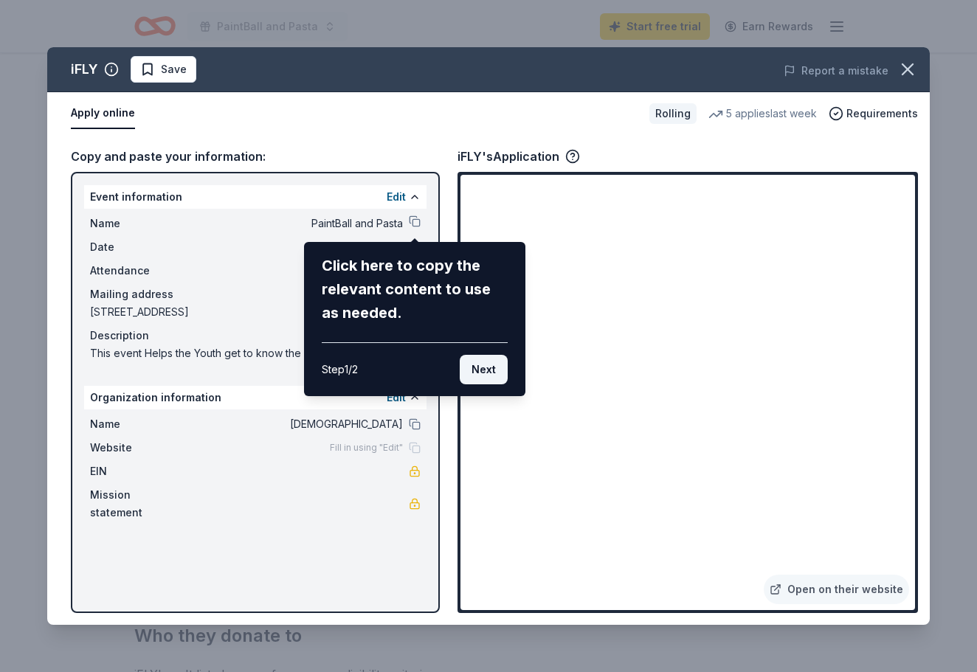
click at [483, 373] on button "Next" at bounding box center [484, 370] width 48 height 30
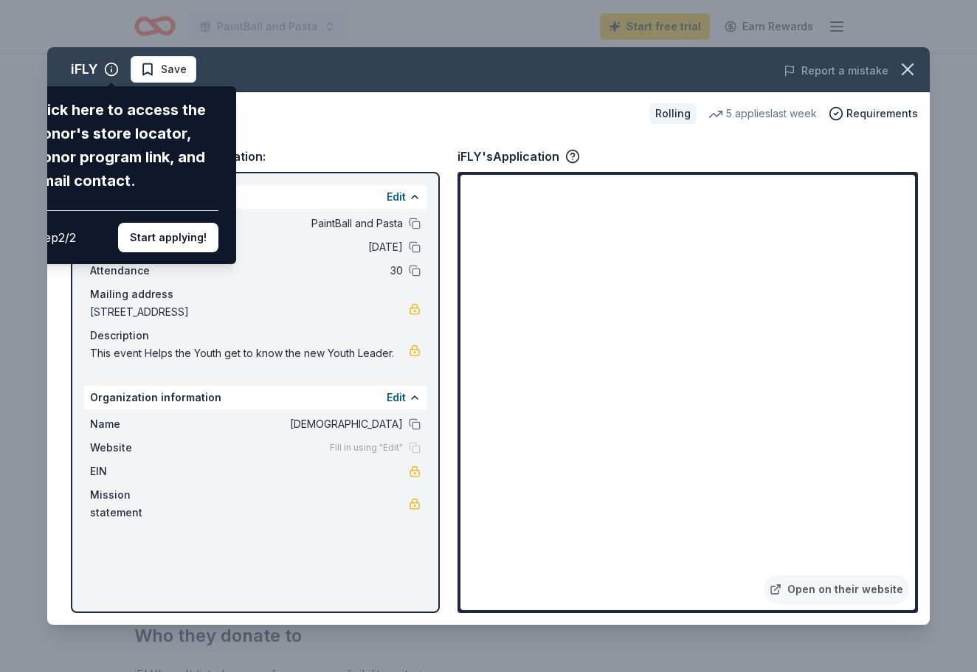
click at [220, 296] on div "iFLY Click here to access the donor's store locator, donor program link, and em…" at bounding box center [488, 336] width 882 height 578
click at [178, 223] on button "Start applying!" at bounding box center [168, 238] width 100 height 30
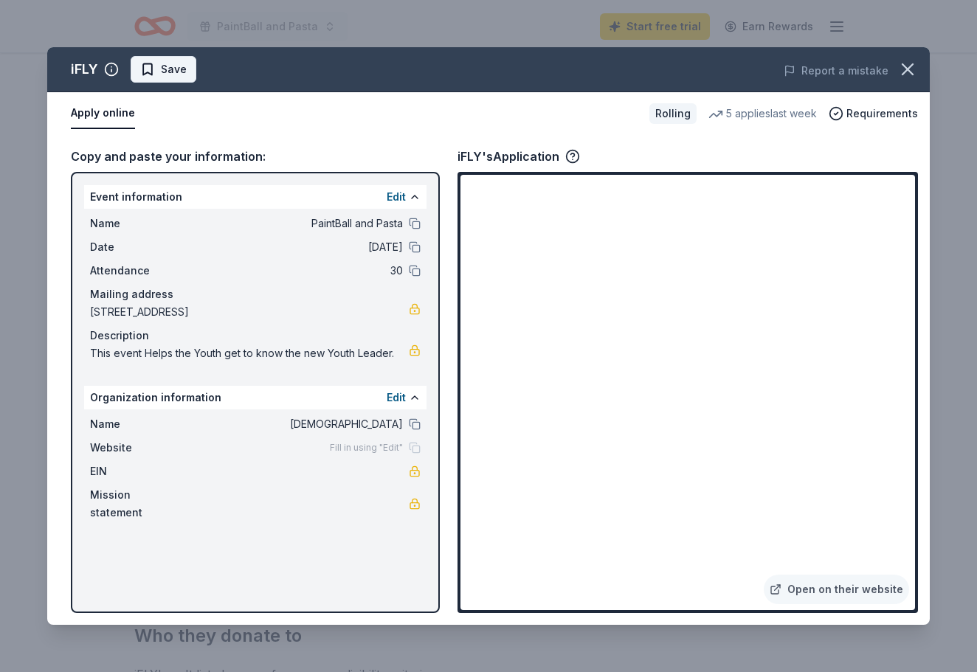
click at [183, 78] on button "Save" at bounding box center [164, 69] width 66 height 27
click at [907, 78] on icon "button" at bounding box center [907, 69] width 21 height 21
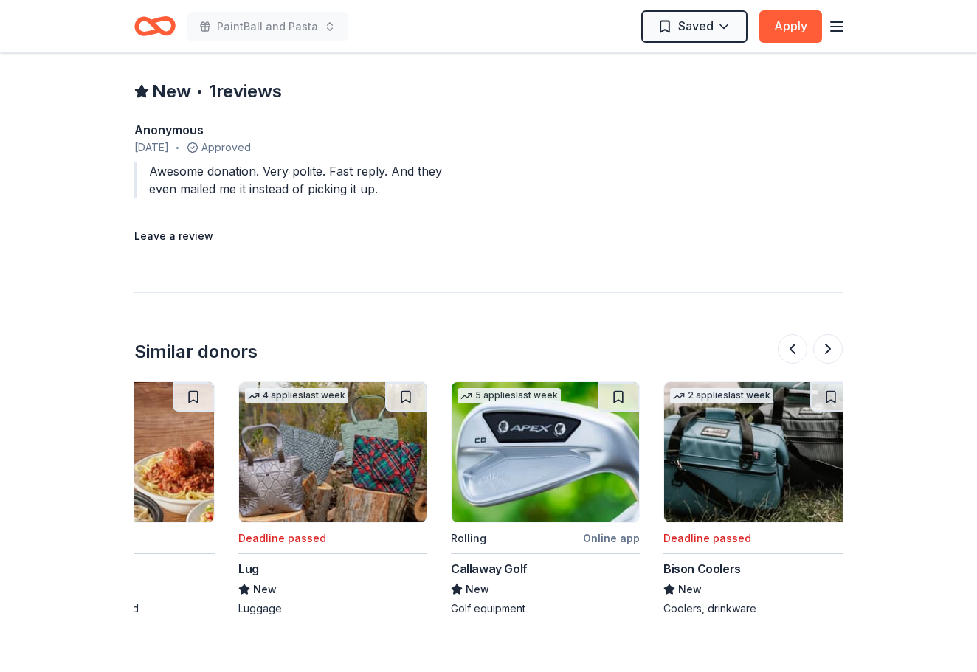
scroll to position [0, 1172]
